Goal: Task Accomplishment & Management: Manage account settings

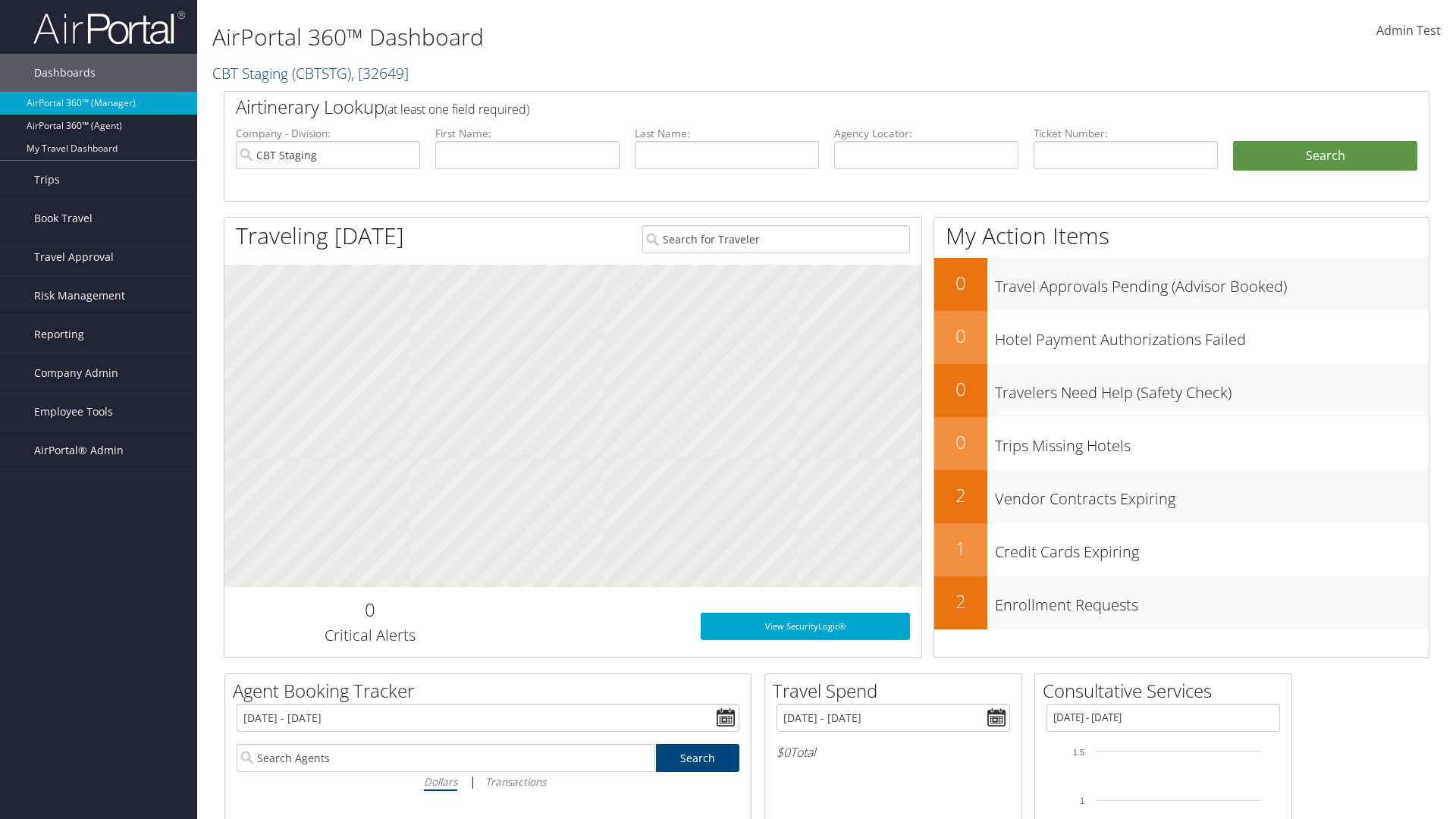
click at [1409, 30] on span "Admin Test" at bounding box center [1409, 30] width 64 height 17
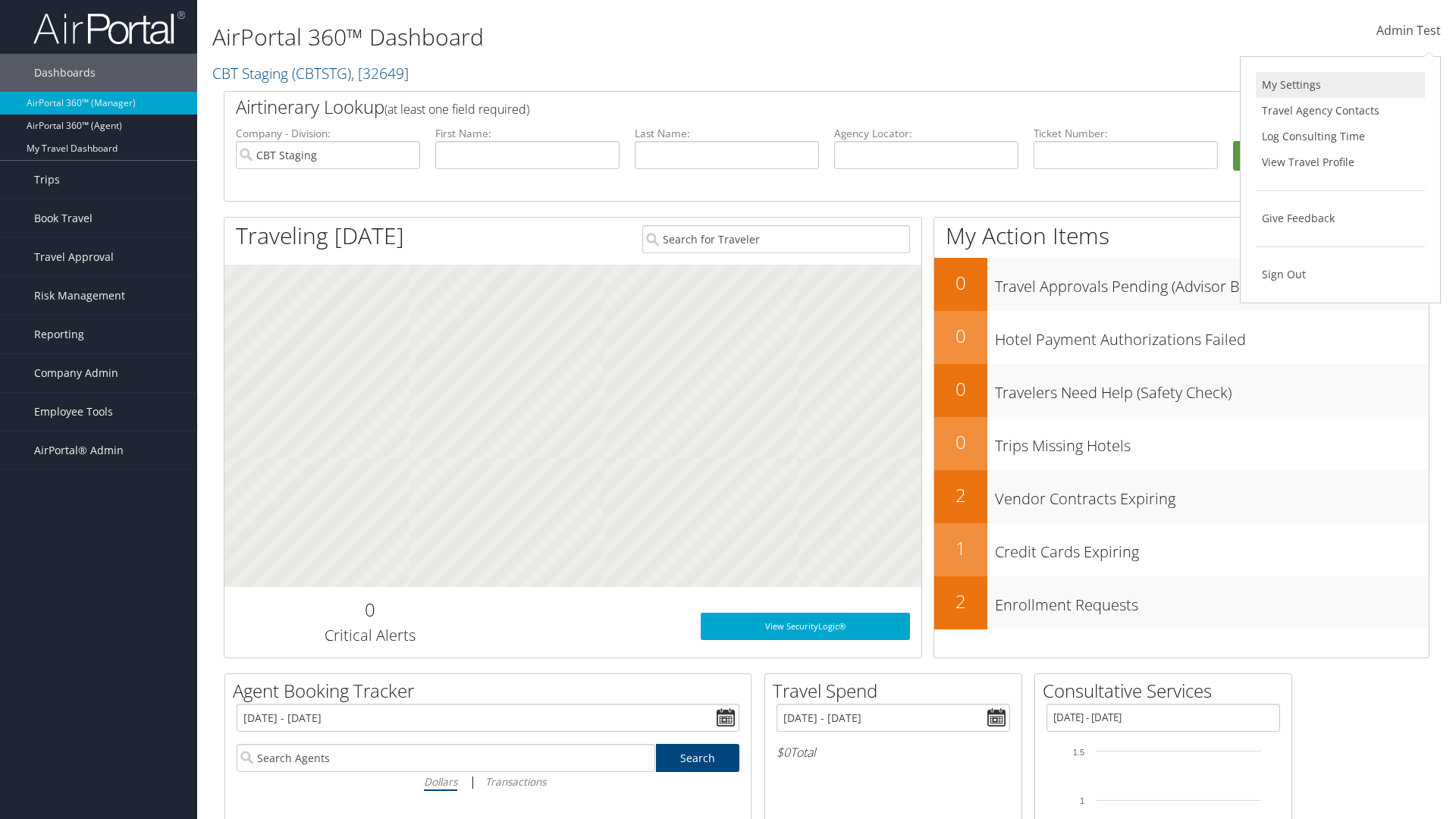
click at [1340, 85] on link "My Settings" at bounding box center [1340, 85] width 169 height 26
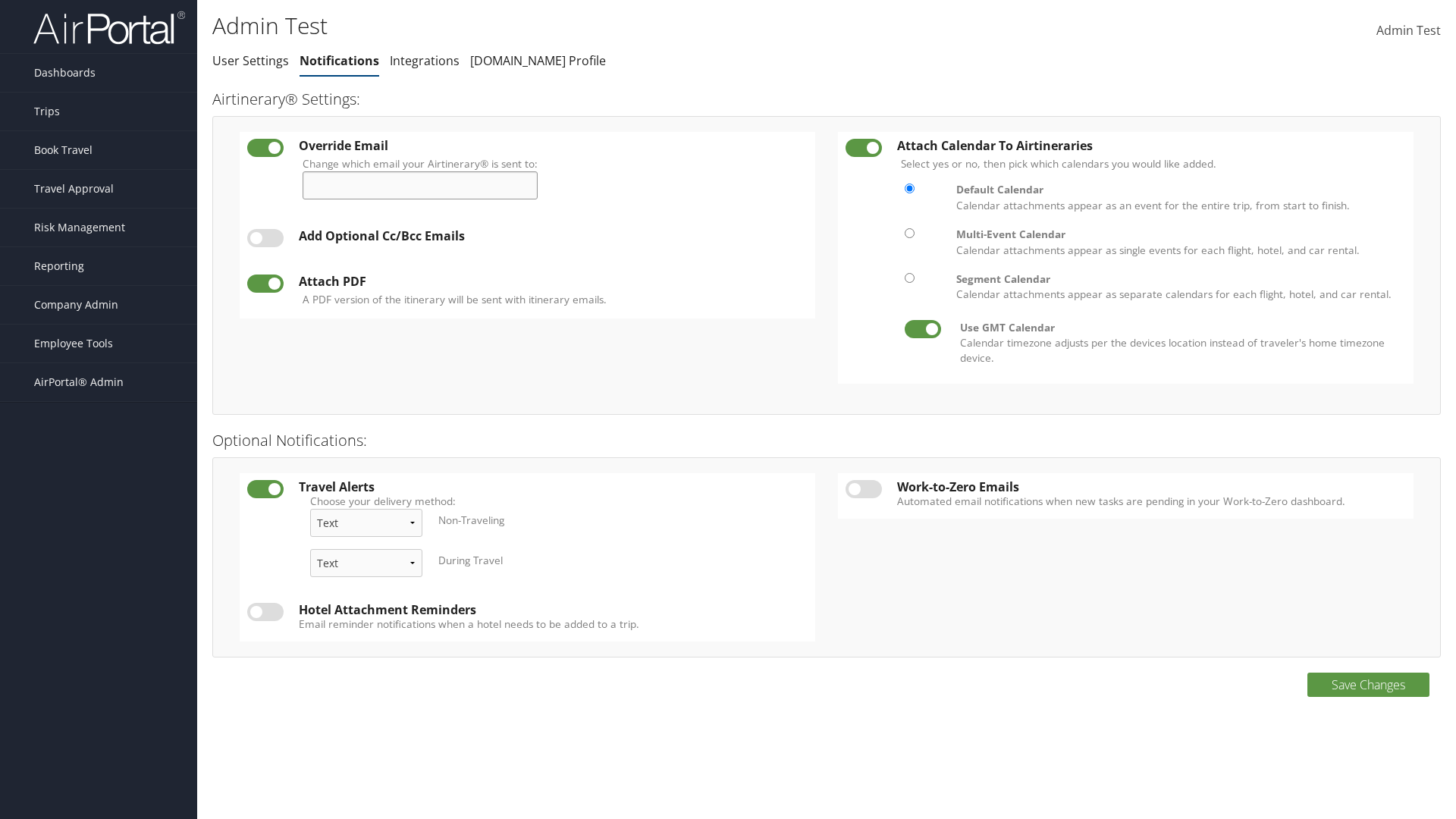
click at [426, 185] on input "Change which email your Airtinerary® is sent to:" at bounding box center [420, 185] width 235 height 28
type input "[EMAIL_ADDRESS][DOMAIN_NAME]"
click at [266, 238] on label at bounding box center [265, 238] width 36 height 18
click at [265, 238] on input "checkbox" at bounding box center [260, 241] width 10 height 10
checkbox input "true"
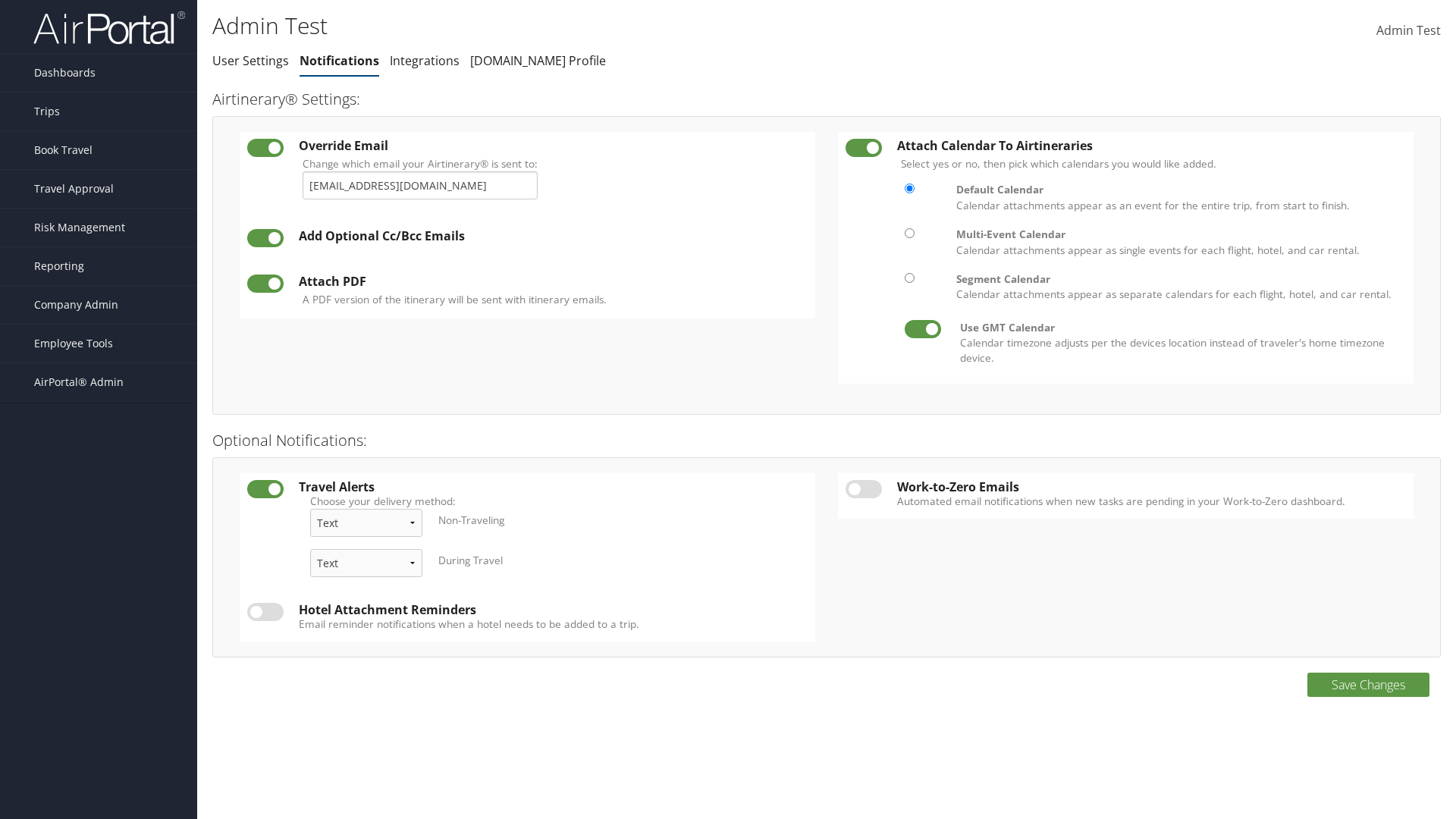
click at [0, 0] on link "Add New" at bounding box center [0, 0] width 0 height 0
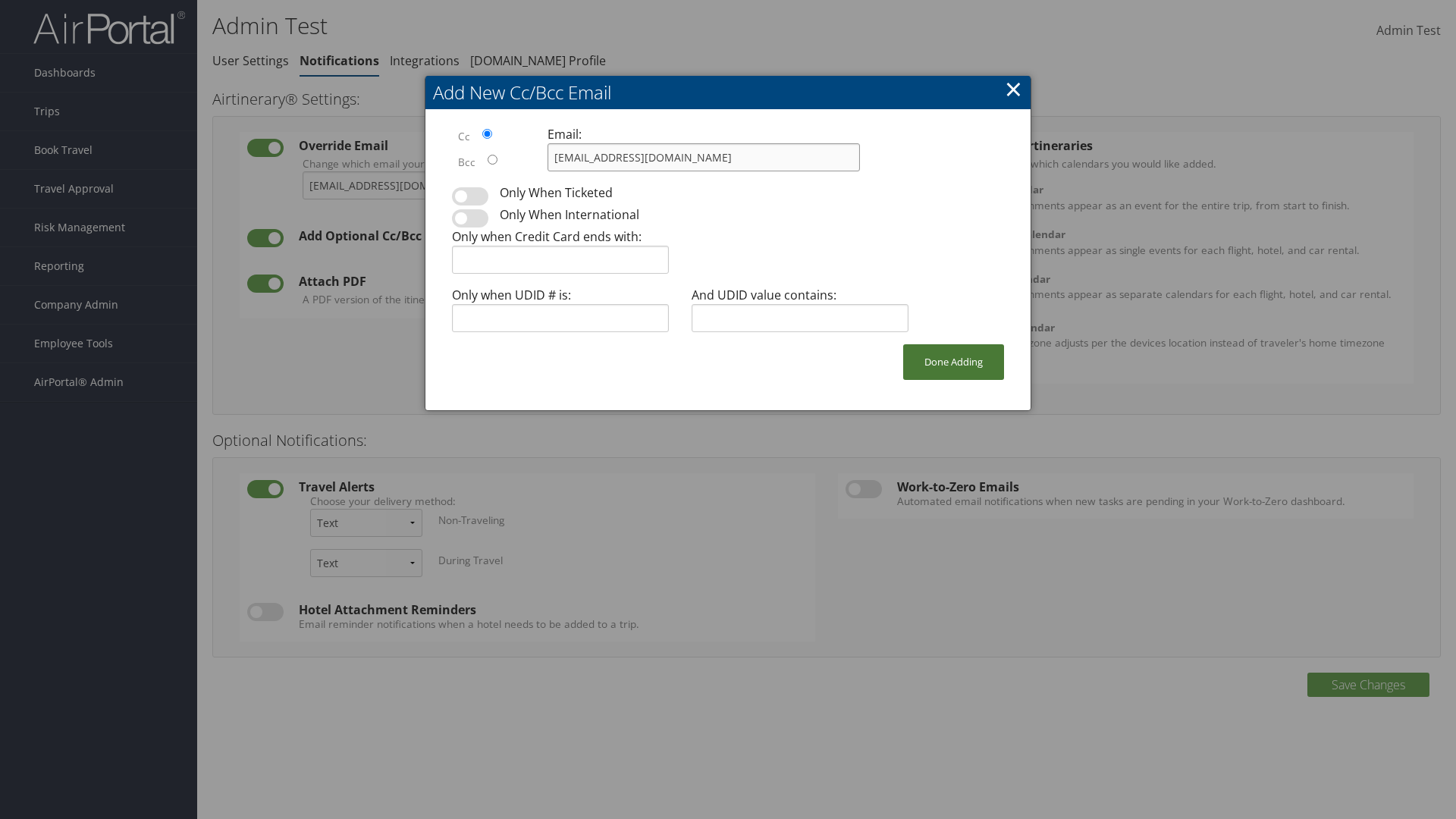
type input "[EMAIL_ADDRESS][DOMAIN_NAME]"
click at [953, 362] on button "Done Adding" at bounding box center [954, 362] width 101 height 35
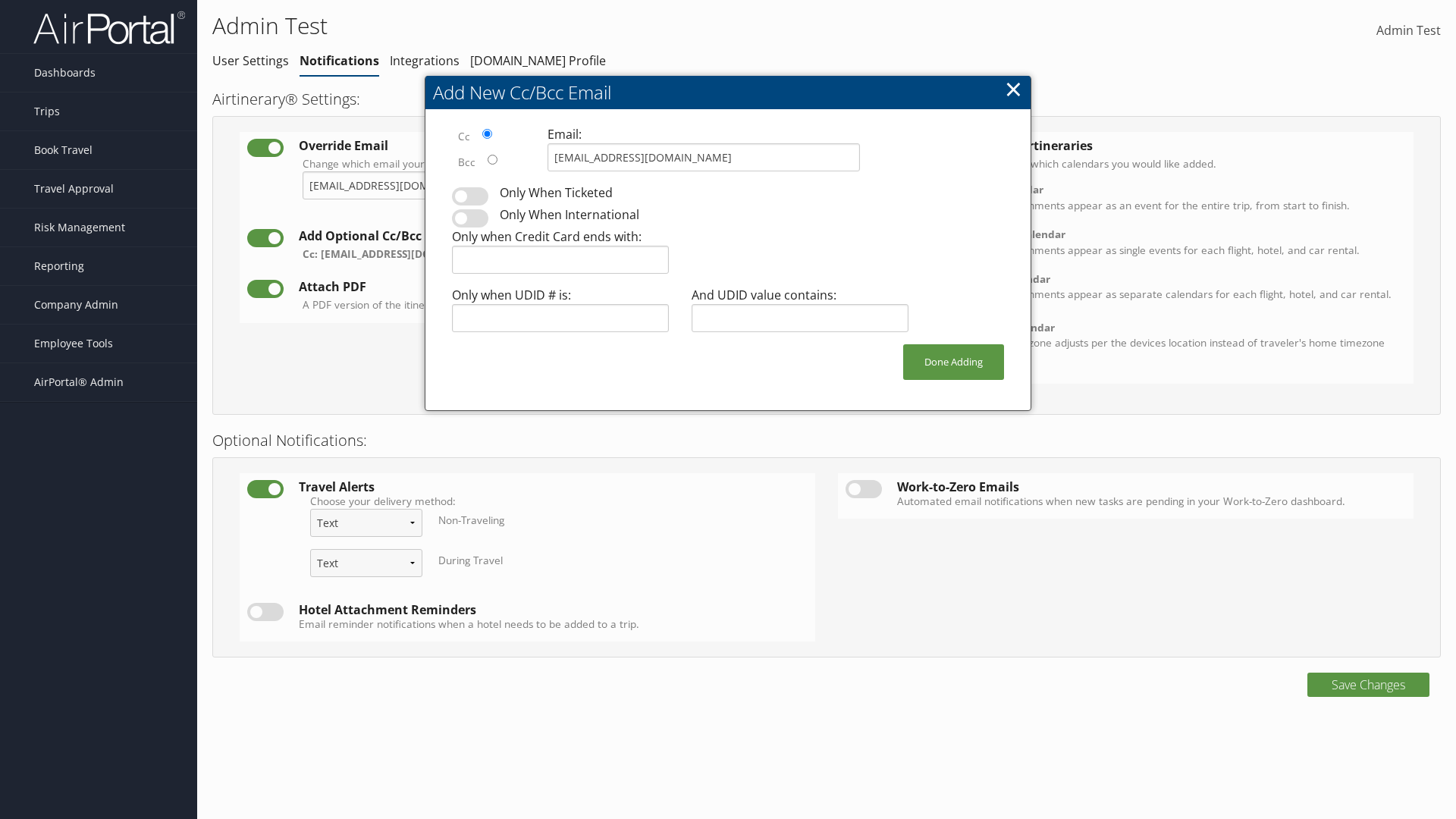
click at [266, 288] on label at bounding box center [265, 289] width 36 height 18
click at [265, 288] on input "checkbox" at bounding box center [260, 291] width 10 height 10
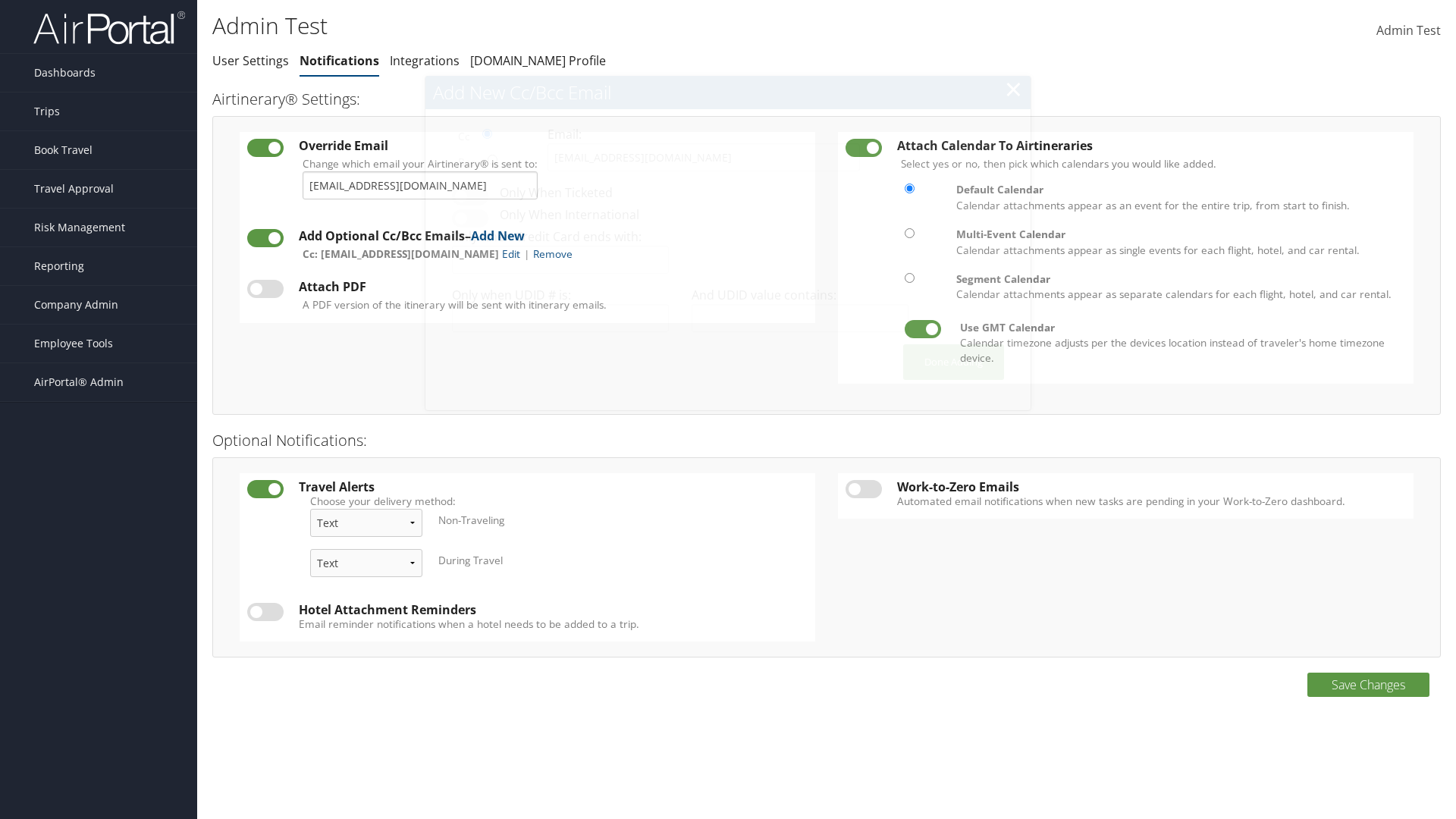
click at [266, 288] on label at bounding box center [265, 289] width 36 height 18
click at [265, 288] on input "checkbox" at bounding box center [260, 291] width 10 height 10
checkbox input "true"
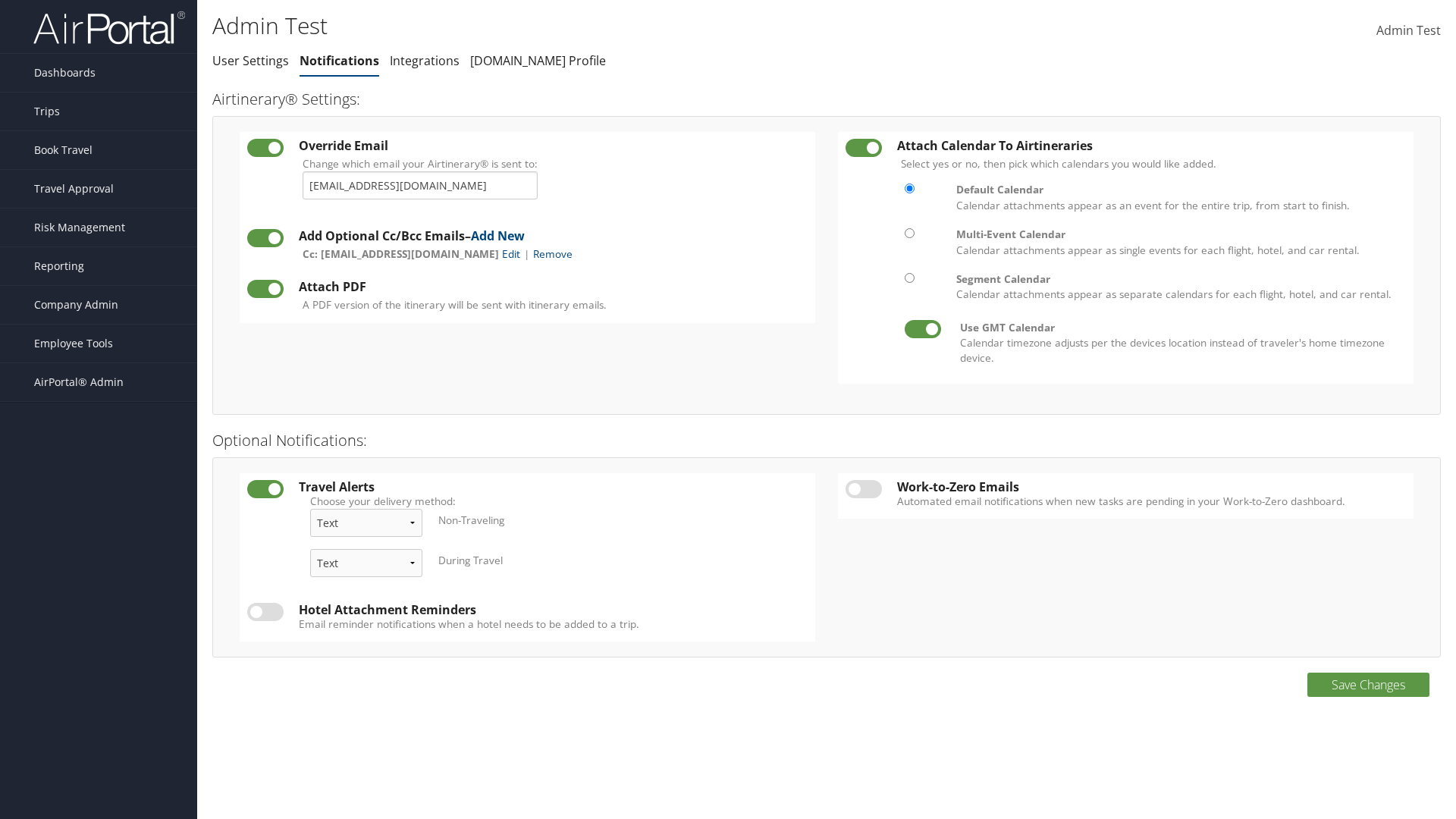
click at [864, 147] on label at bounding box center [863, 148] width 36 height 18
click at [863, 147] on input "checkbox" at bounding box center [858, 151] width 10 height 10
click at [864, 147] on label at bounding box center [863, 148] width 36 height 18
click at [863, 147] on input "checkbox" at bounding box center [858, 151] width 10 height 10
checkbox input "true"
